Goal: Find specific page/section: Find specific page/section

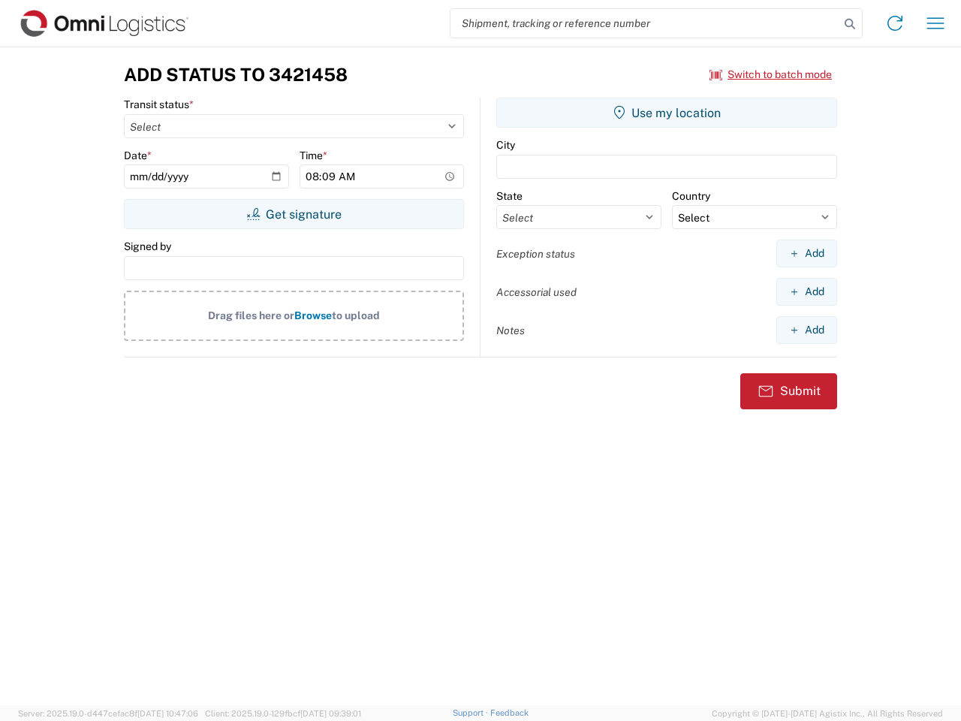
click at [645, 23] on input "search" at bounding box center [644, 23] width 389 height 29
click at [850, 24] on icon at bounding box center [849, 24] width 21 height 21
click at [895, 23] on icon at bounding box center [895, 23] width 24 height 24
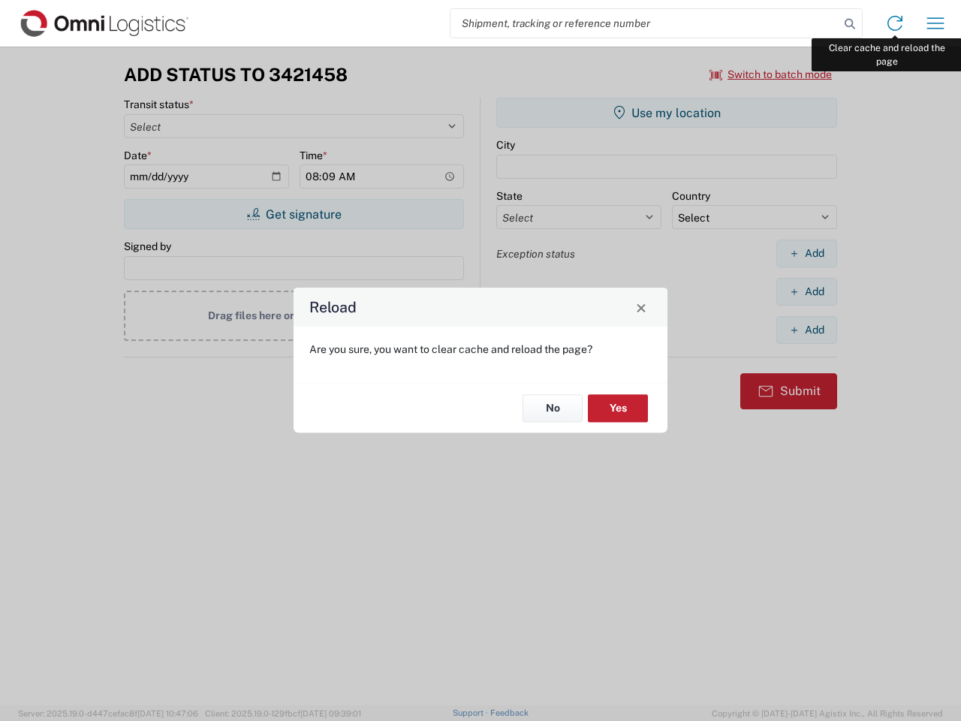
click at [935, 23] on div "Reload Are you sure, you want to clear cache and reload the page? No Yes" at bounding box center [480, 360] width 961 height 721
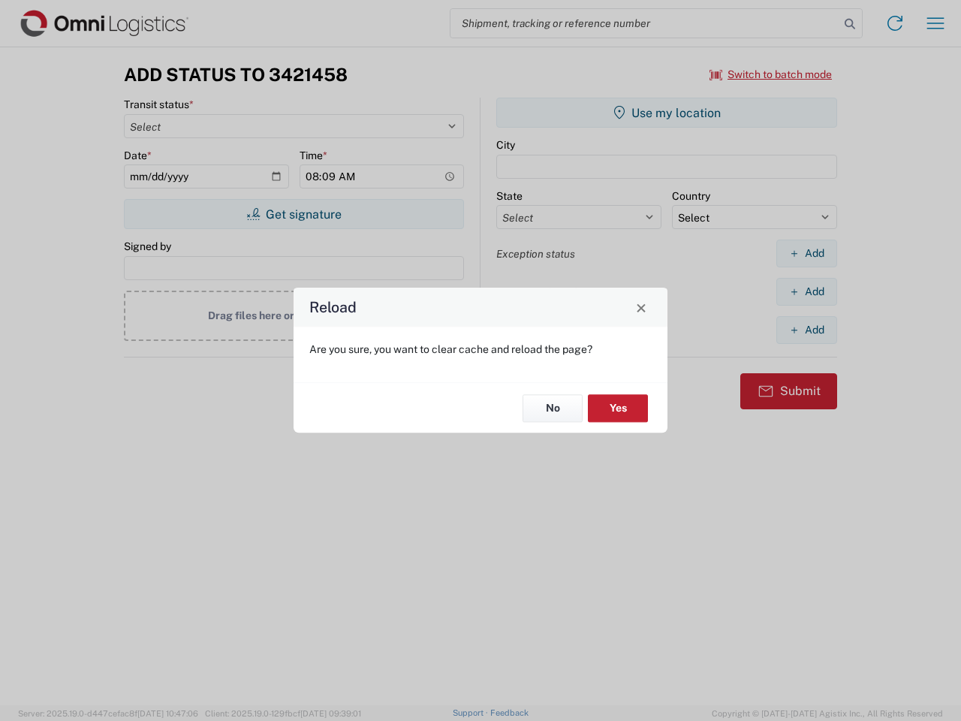
click at [771, 74] on div "Reload Are you sure, you want to clear cache and reload the page? No Yes" at bounding box center [480, 360] width 961 height 721
click at [294, 214] on div "Reload Are you sure, you want to clear cache and reload the page? No Yes" at bounding box center [480, 360] width 961 height 721
click at [667, 113] on div "Reload Are you sure, you want to clear cache and reload the page? No Yes" at bounding box center [480, 360] width 961 height 721
click at [806, 253] on div "Reload Are you sure, you want to clear cache and reload the page? No Yes" at bounding box center [480, 360] width 961 height 721
click at [806, 291] on div "Reload Are you sure, you want to clear cache and reload the page? No Yes" at bounding box center [480, 360] width 961 height 721
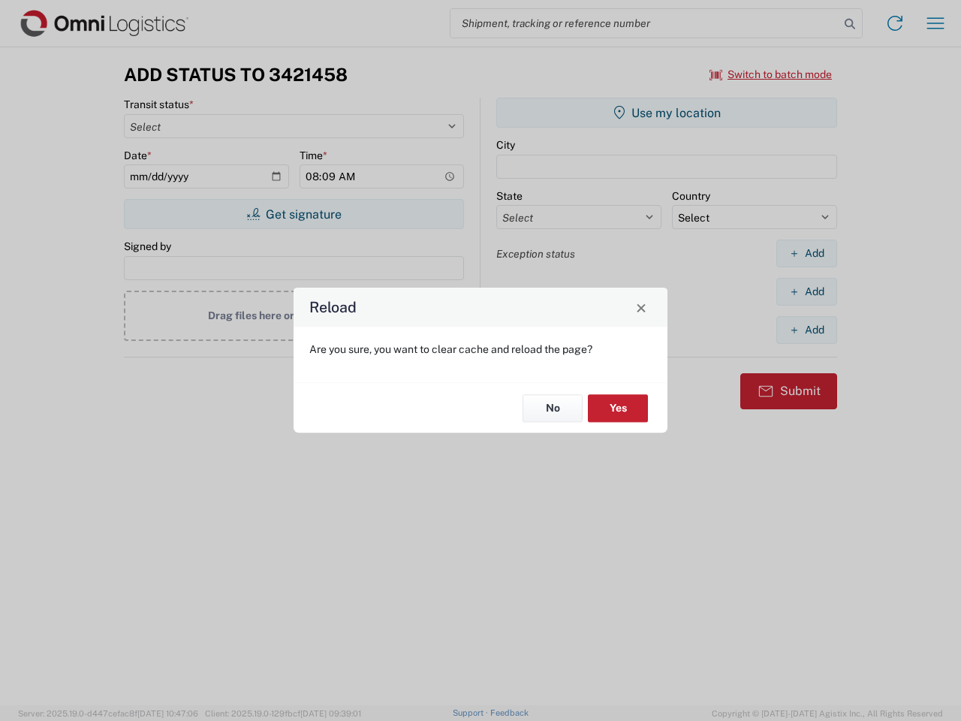
click at [806, 330] on div "Reload Are you sure, you want to clear cache and reload the page? No Yes" at bounding box center [480, 360] width 961 height 721
